Goal: Task Accomplishment & Management: Use online tool/utility

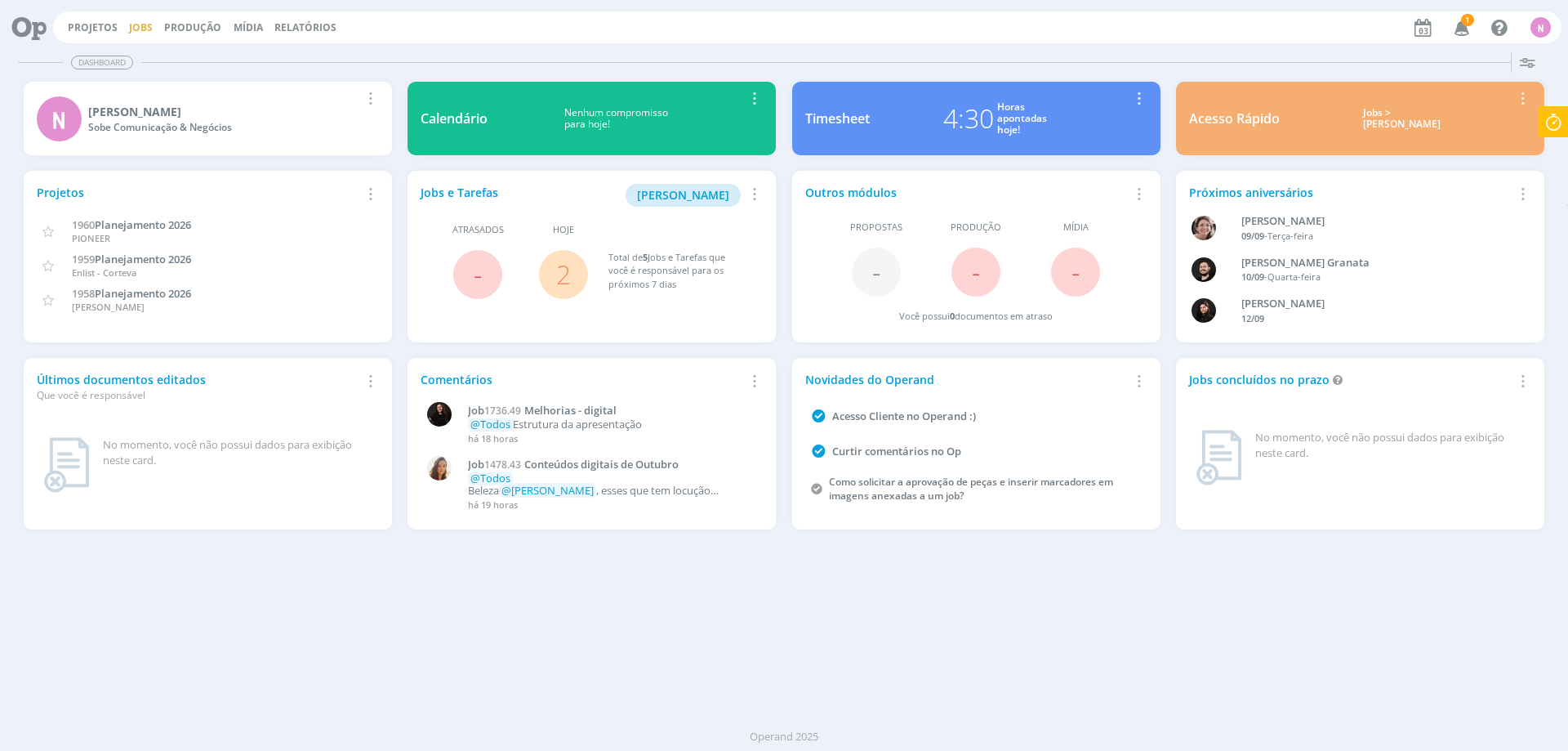
click at [148, 27] on link "Jobs" at bounding box center [140, 27] width 24 height 14
click at [143, 30] on link "Jobs" at bounding box center [140, 27] width 24 height 14
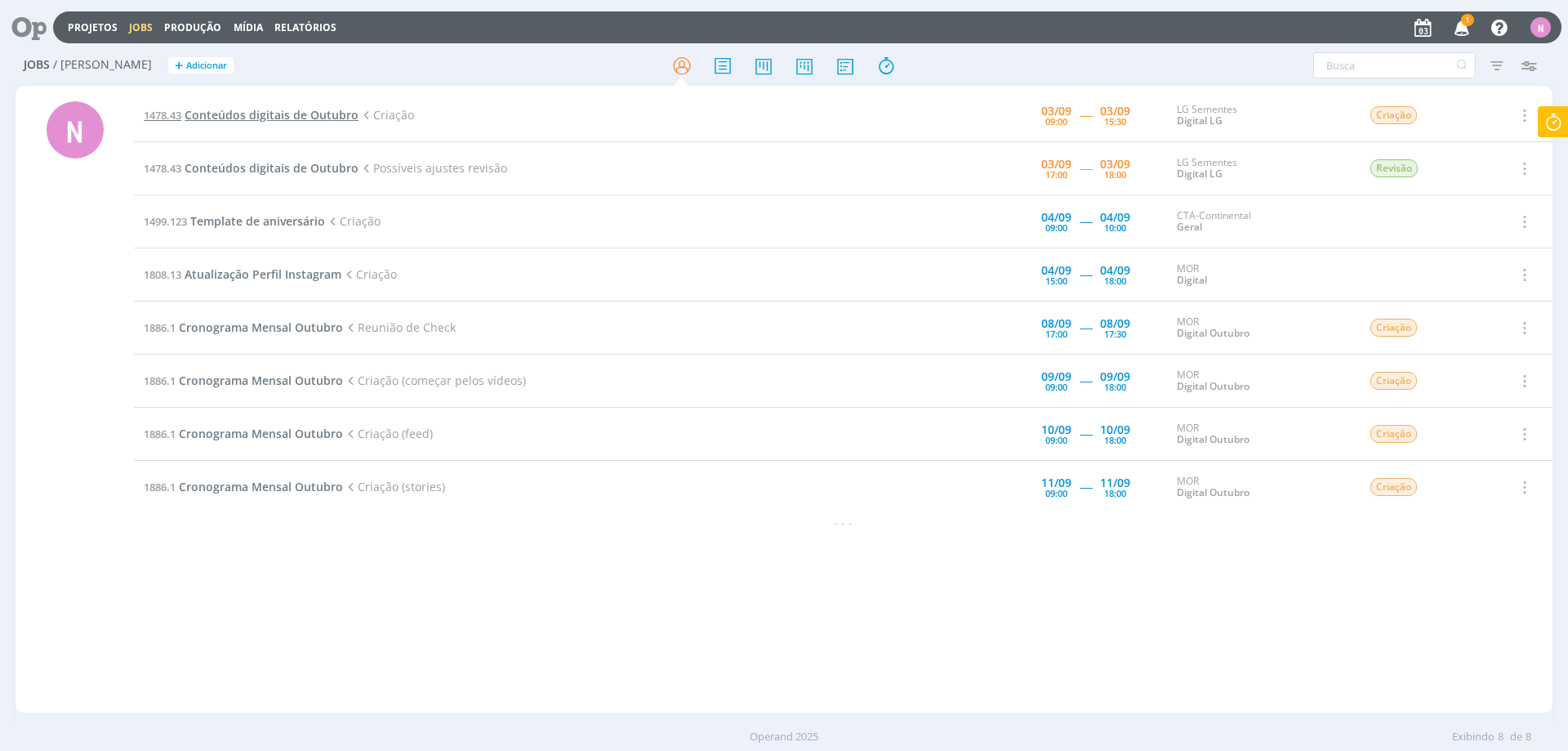
click at [233, 121] on span "Conteúdos digitais de Outubro" at bounding box center [272, 115] width 174 height 16
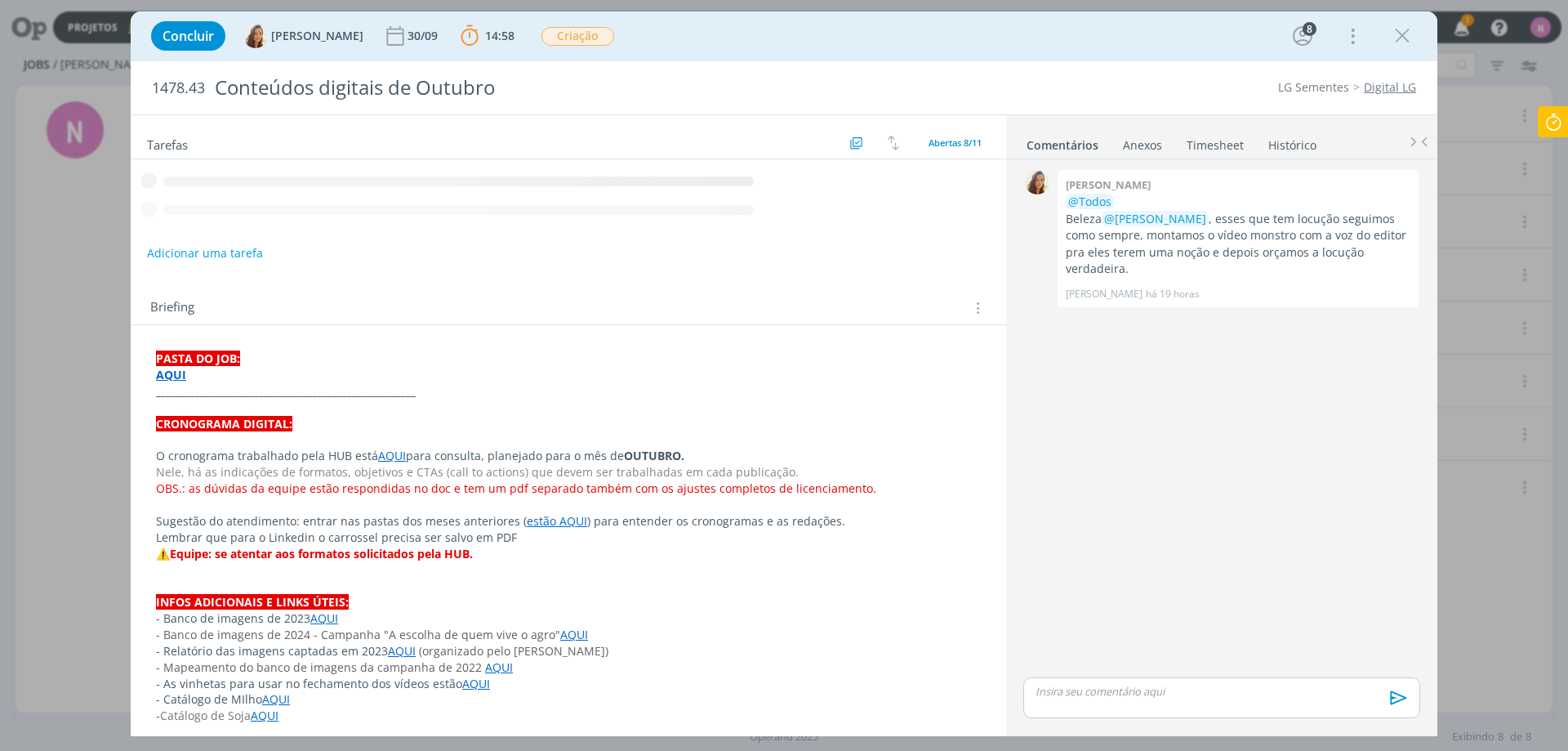
drag, startPoint x: 1567, startPoint y: 121, endPoint x: 1559, endPoint y: 119, distance: 8.2
click at [1566, 121] on icon at bounding box center [1553, 122] width 30 height 32
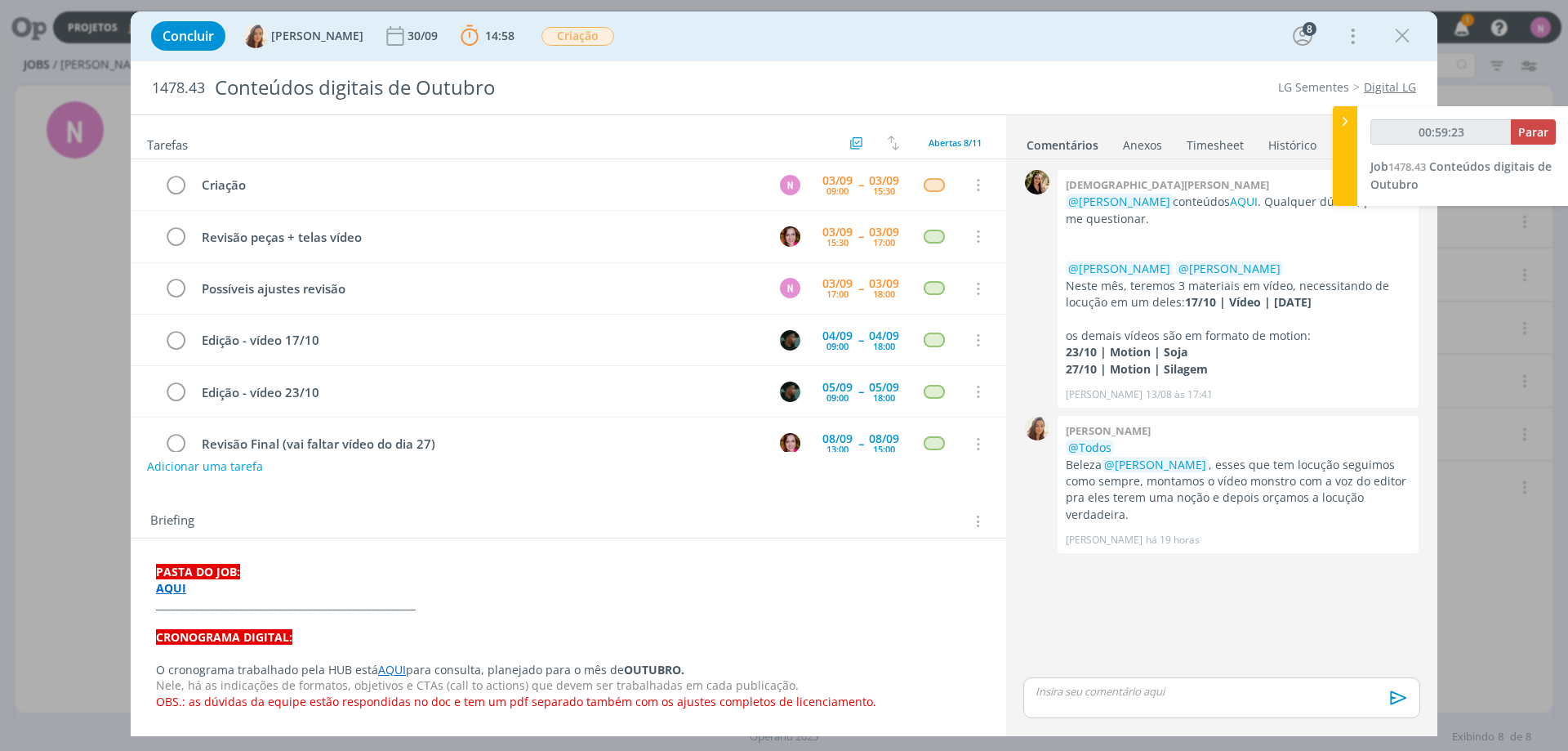
type input "00:59:24"
click at [1346, 115] on icon at bounding box center [1345, 121] width 17 height 17
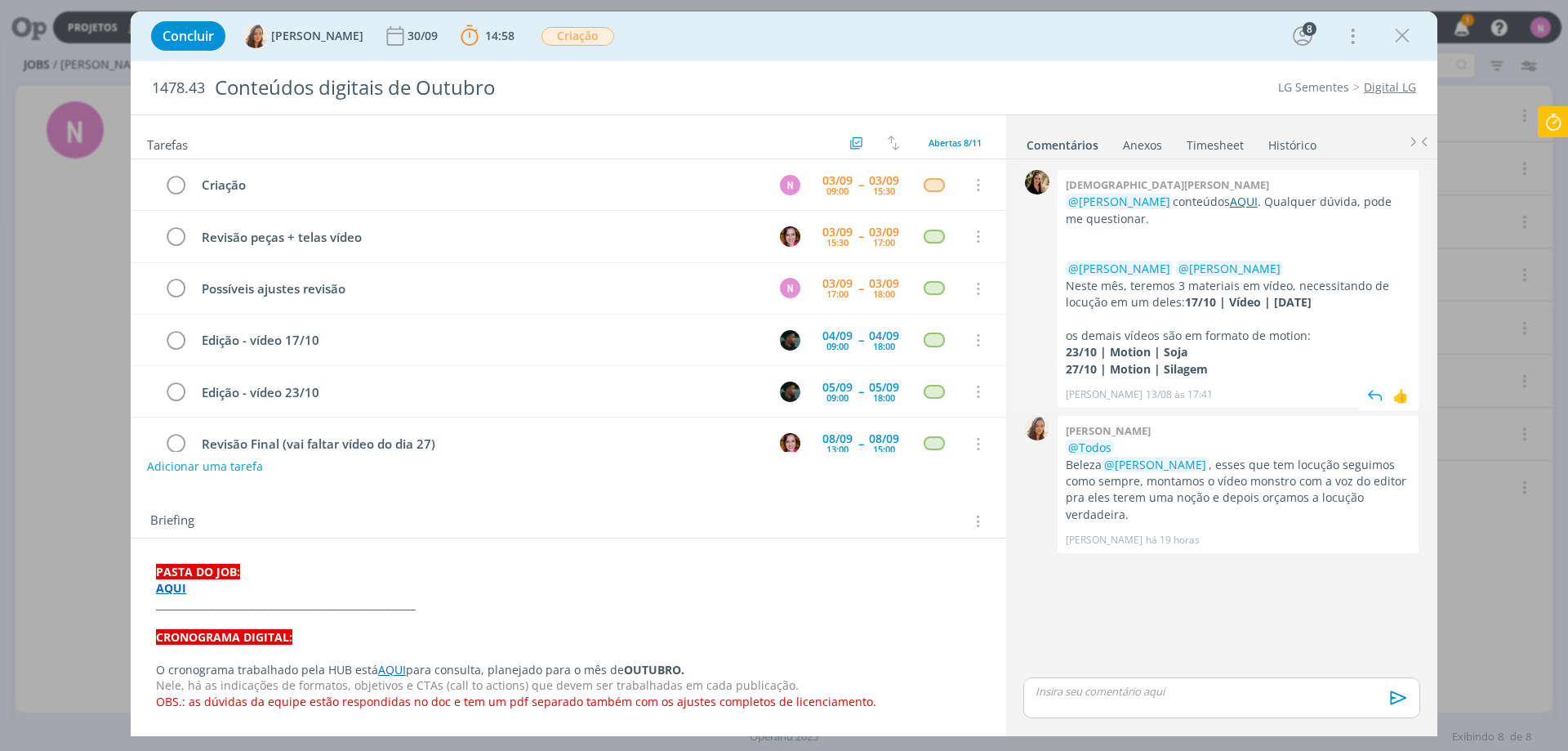
click at [1230, 197] on link "AQUI" at bounding box center [1244, 201] width 28 height 16
click at [167, 586] on strong "AQUI" at bounding box center [171, 587] width 31 height 16
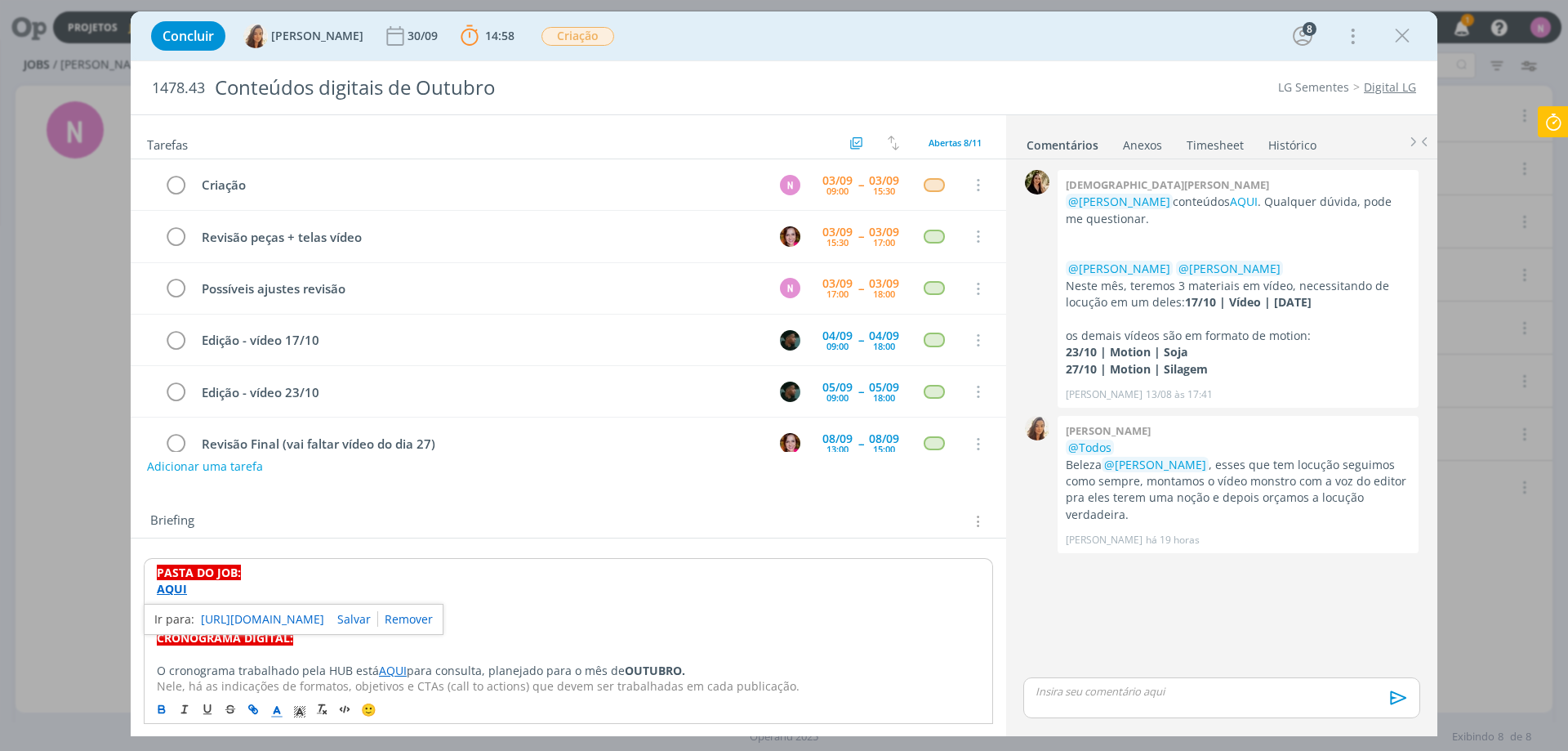
click at [259, 616] on link "[URL][DOMAIN_NAME]" at bounding box center [262, 620] width 123 height 21
click at [1070, 687] on p "dialog" at bounding box center [1221, 692] width 371 height 15
